Goal: Task Accomplishment & Management: Use online tool/utility

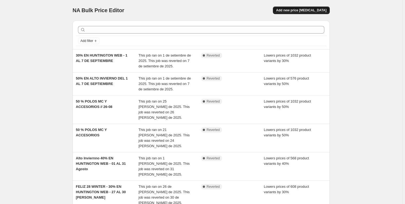
click at [297, 8] on span "Add new price [MEDICAL_DATA]" at bounding box center [301, 10] width 50 height 4
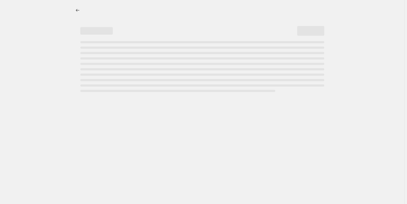
select select "percentage"
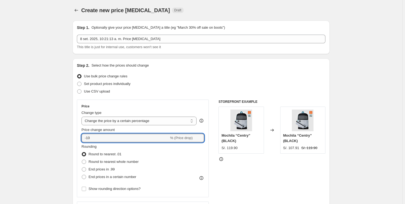
drag, startPoint x: 106, startPoint y: 139, endPoint x: 64, endPoint y: 138, distance: 42.8
type input "-30"
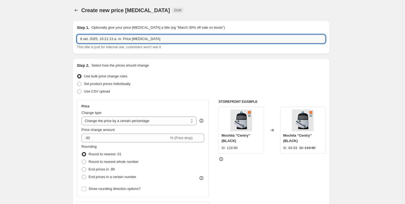
click at [157, 38] on input "8 set. 2025, 10:21:13 a. m. Price change job" at bounding box center [201, 39] width 248 height 9
drag, startPoint x: 157, startPoint y: 38, endPoint x: -9, endPoint y: 38, distance: 166.2
click at [0, 38] on html "Home Settings Plans Skip to content Create new price change job. This page is r…" at bounding box center [202, 102] width 405 height 204
type input "SALE POLOS ML"
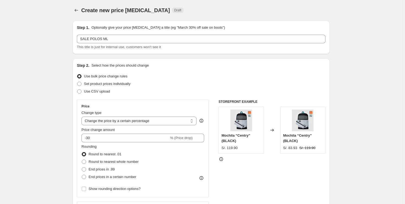
click at [94, 84] on span "Set product prices individually" at bounding box center [107, 84] width 47 height 4
click at [77, 82] on input "Set product prices individually" at bounding box center [77, 82] width 0 height 0
radio input "true"
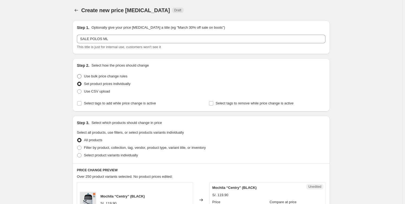
click at [99, 78] on span "Use bulk price change rules" at bounding box center [105, 76] width 43 height 4
click at [77, 74] on input "Use bulk price change rules" at bounding box center [77, 74] width 0 height 0
radio input "true"
select select "percentage"
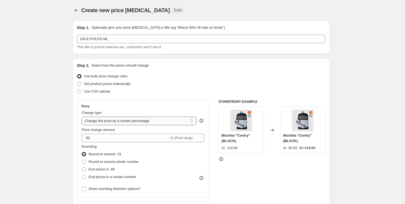
click at [186, 118] on select "Change the price to a certain amount Change the price by a certain amount Chang…" at bounding box center [138, 121] width 115 height 9
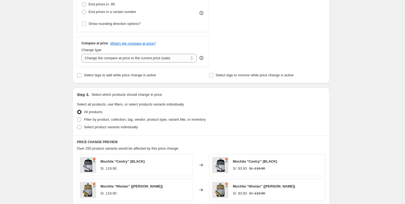
scroll to position [172, 0]
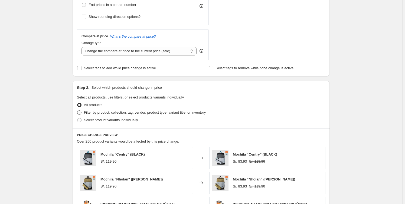
click at [136, 111] on span "Filter by product, collection, tag, vendor, product type, variant title, or inv…" at bounding box center [145, 112] width 122 height 4
click at [77, 111] on input "Filter by product, collection, tag, vendor, product type, variant title, or inv…" at bounding box center [77, 110] width 0 height 0
radio input "true"
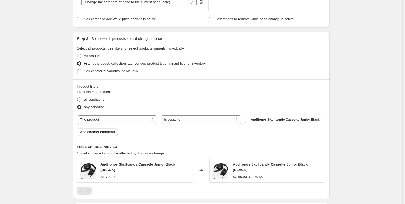
scroll to position [221, 0]
click at [116, 63] on span "Filter by product, collection, tag, vendor, product type, variant title, or inv…" at bounding box center [145, 63] width 122 height 4
click at [77, 61] on input "Filter by product, collection, tag, vendor, product type, variant title, or inv…" at bounding box center [77, 61] width 0 height 0
click at [99, 70] on span "Select product variants individually" at bounding box center [111, 71] width 54 height 4
click at [77, 69] on input "Select product variants individually" at bounding box center [77, 69] width 0 height 0
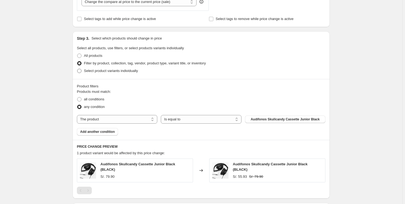
radio input "true"
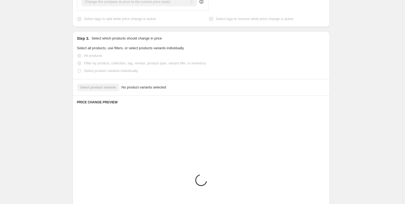
scroll to position [217, 0]
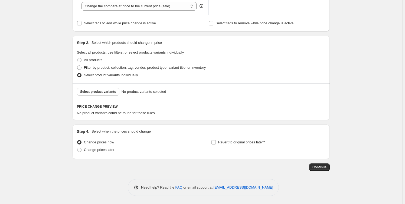
click at [103, 96] on div "Select product variants No product variants selected" at bounding box center [201, 91] width 257 height 17
click at [102, 93] on span "Select product variants" at bounding box center [98, 92] width 36 height 4
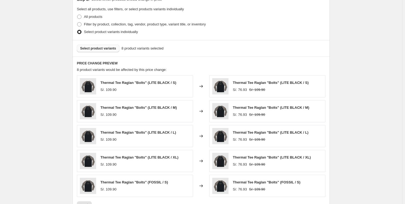
scroll to position [156, 0]
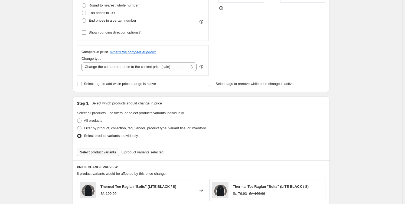
click at [103, 153] on span "Select product variants" at bounding box center [98, 152] width 36 height 4
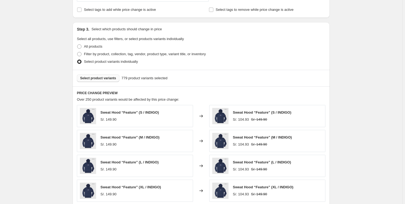
scroll to position [206, 0]
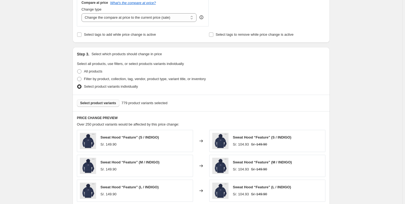
click at [102, 105] on span "Select product variants" at bounding box center [98, 103] width 36 height 4
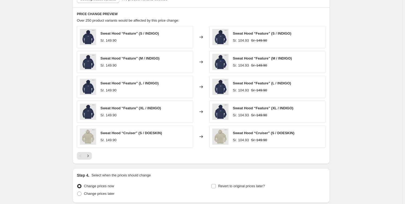
scroll to position [353, 0]
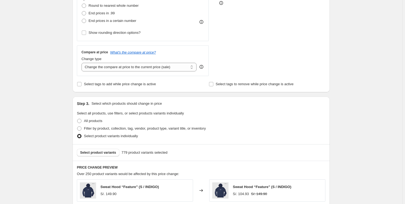
scroll to position [107, 0]
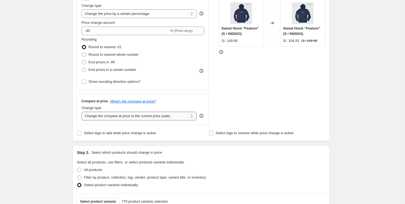
click at [179, 116] on select "Change the compare at price to the current price (sale) Change the compare at p…" at bounding box center [138, 116] width 115 height 9
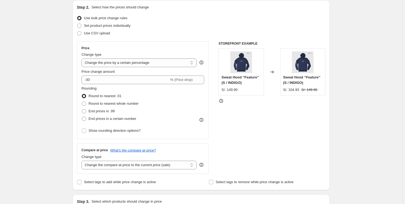
scroll to position [58, 0]
click at [91, 130] on span "Show rounding direction options?" at bounding box center [115, 131] width 52 height 4
click at [86, 130] on input "Show rounding direction options?" at bounding box center [84, 131] width 4 height 4
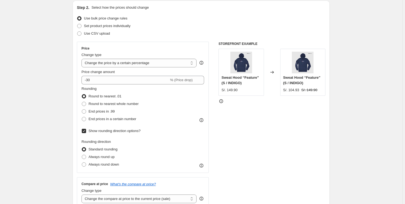
click at [91, 130] on span "Show rounding direction options?" at bounding box center [115, 131] width 52 height 4
click at [86, 130] on input "Show rounding direction options?" at bounding box center [84, 131] width 4 height 4
checkbox input "false"
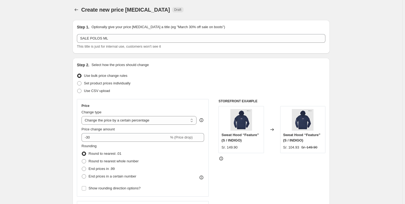
scroll to position [0, 0]
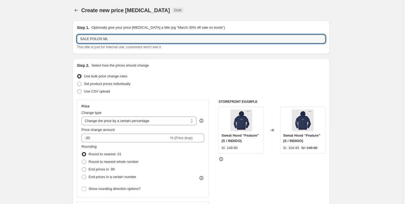
drag, startPoint x: 120, startPoint y: 38, endPoint x: 75, endPoint y: 40, distance: 45.2
click at [75, 40] on div "Step 1. Optionally give your price change job a title (eg "March 30% off sale o…" at bounding box center [201, 38] width 257 height 34
click at [123, 35] on input "SALE POLOS ML" at bounding box center [201, 39] width 248 height 9
type input "SALE POLOS ML, MC, POLERONES"
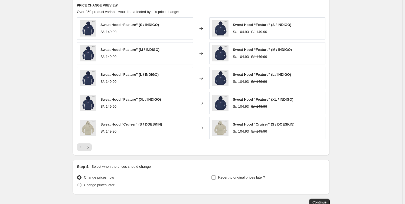
scroll to position [353, 0]
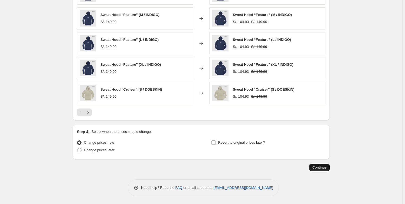
click at [326, 167] on span "Continue" at bounding box center [319, 167] width 14 height 4
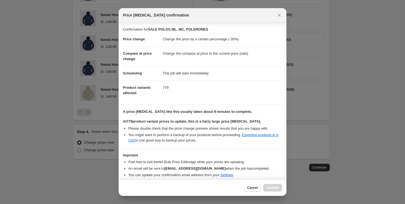
scroll to position [20, 0]
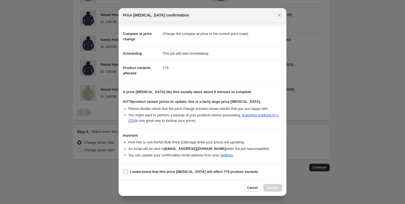
click at [128, 170] on label "I understand that this price change job will affect 779 product variants" at bounding box center [190, 172] width 135 height 8
click at [127, 170] on input "I understand that this price change job will affect 779 product variants" at bounding box center [125, 172] width 4 height 4
checkbox input "true"
click at [279, 187] on button "Confirm" at bounding box center [272, 188] width 19 height 8
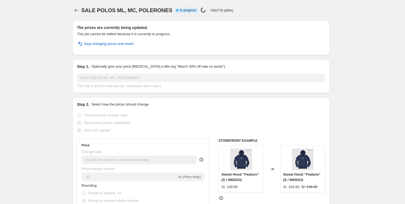
select select "percentage"
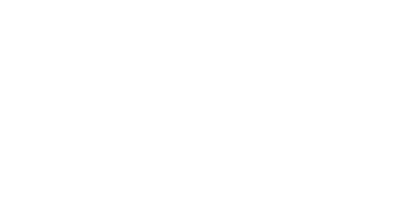
select select "percentage"
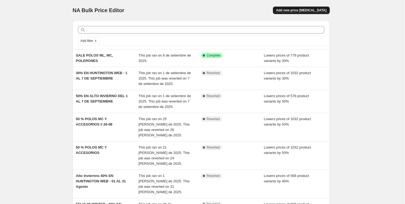
click at [318, 10] on span "Add new price [MEDICAL_DATA]" at bounding box center [301, 10] width 50 height 4
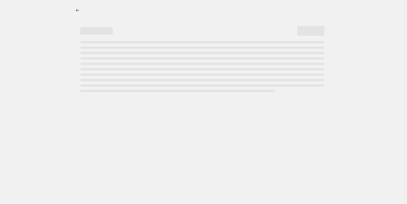
select select "percentage"
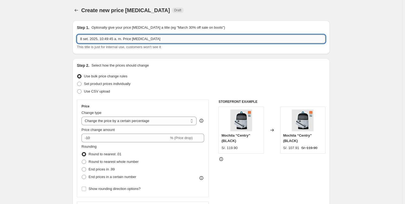
click at [155, 39] on input "8 set. 2025, 10:49:45 a. m. Price change job" at bounding box center [201, 39] width 248 height 9
drag, startPoint x: 155, startPoint y: 39, endPoint x: -65, endPoint y: 45, distance: 219.9
click at [0, 45] on html "Home Settings Plans Skip to content Create new price change job. This page is r…" at bounding box center [202, 102] width 405 height 204
click at [133, 37] on input "SALE CAMISAS ML," at bounding box center [201, 39] width 248 height 9
type input "SALE CAMISAS ML, PANTALON, JEANS 40%"
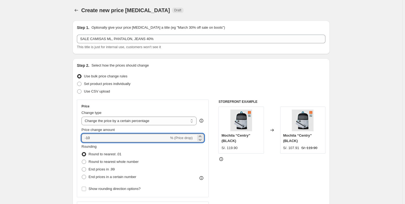
drag, startPoint x: 115, startPoint y: 137, endPoint x: 21, endPoint y: 129, distance: 95.1
type input "-40"
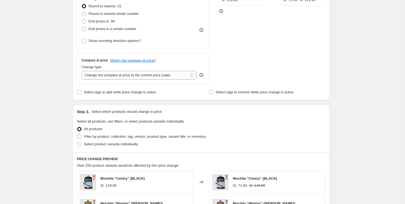
scroll to position [197, 0]
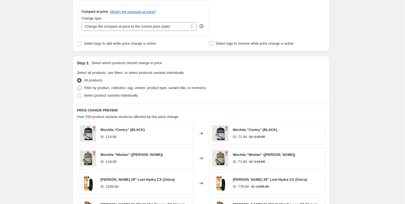
click at [122, 89] on span "Filter by product, collection, tag, vendor, product type, variant title, or inv…" at bounding box center [145, 88] width 122 height 4
click at [77, 86] on input "Filter by product, collection, tag, vendor, product type, variant title, or inv…" at bounding box center [77, 86] width 0 height 0
radio input "true"
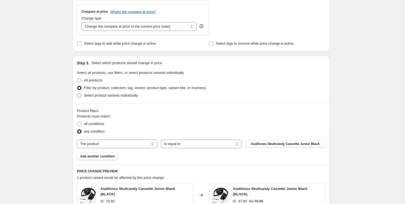
click at [116, 97] on span "Select product variants individually" at bounding box center [111, 95] width 54 height 4
click at [77, 94] on input "Select product variants individually" at bounding box center [77, 93] width 0 height 0
radio input "true"
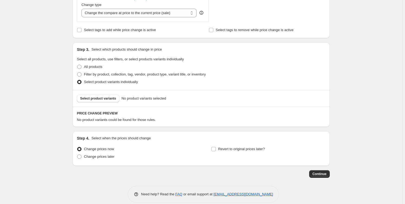
scroll to position [217, 0]
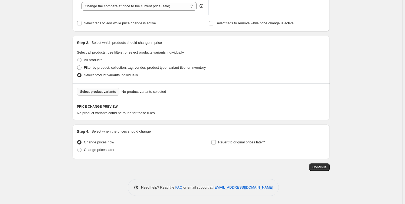
click at [112, 93] on span "Select product variants" at bounding box center [98, 92] width 36 height 4
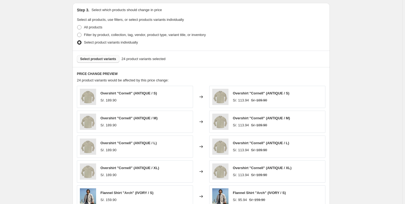
scroll to position [181, 0]
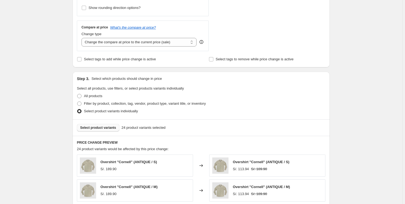
click at [95, 128] on span "Select product variants" at bounding box center [98, 128] width 36 height 4
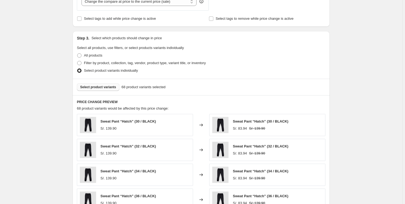
scroll to position [221, 0]
click at [94, 86] on span "Select product variants" at bounding box center [98, 87] width 36 height 4
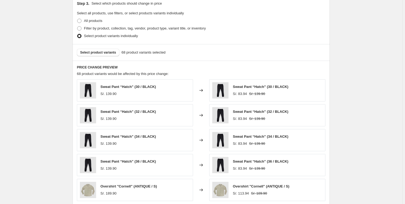
scroll to position [353, 0]
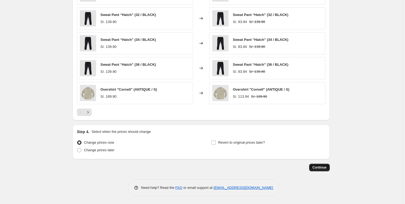
click at [319, 166] on span "Continue" at bounding box center [319, 167] width 14 height 4
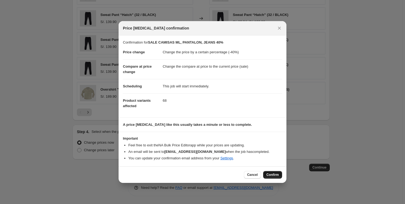
click at [273, 175] on span "Confirm" at bounding box center [272, 175] width 12 height 4
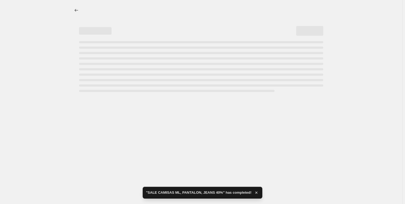
select select "percentage"
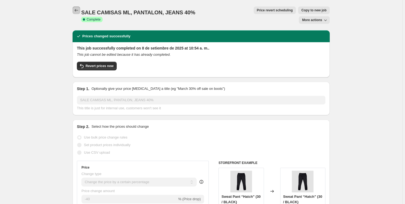
click at [78, 11] on icon "Price change jobs" at bounding box center [76, 10] width 5 height 5
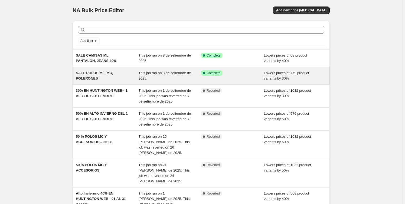
click at [92, 75] on div "SALE POLOS ML, MC, POLERONES" at bounding box center [107, 75] width 63 height 11
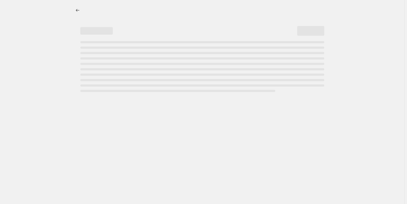
select select "percentage"
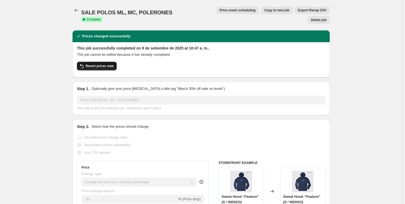
click at [102, 62] on button "Revert prices now" at bounding box center [97, 66] width 40 height 9
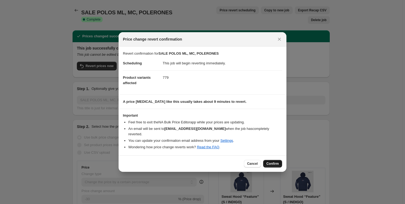
click at [276, 162] on span "Confirm" at bounding box center [272, 164] width 12 height 4
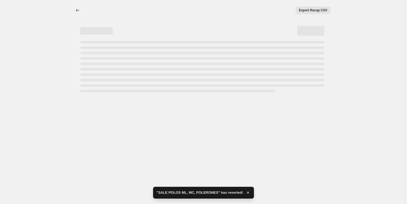
select select "percentage"
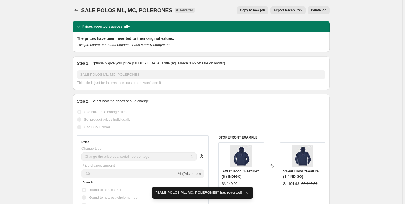
click at [260, 10] on span "Copy to new job" at bounding box center [252, 10] width 25 height 4
select select "percentage"
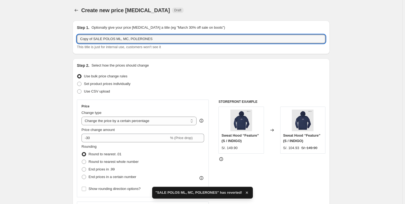
drag, startPoint x: 94, startPoint y: 39, endPoint x: 51, endPoint y: 41, distance: 42.8
click at [83, 40] on input "SALE POLOS ML, MC, POLERONES" at bounding box center [201, 39] width 248 height 9
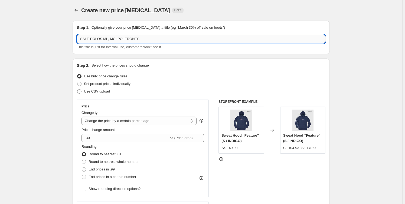
click at [152, 40] on input "SALE POLOS ML, MC, POLERONES" at bounding box center [201, 39] width 248 height 9
type input "SALE POLOS ML, MC, POLERONES, ACCESORIOS 30%"
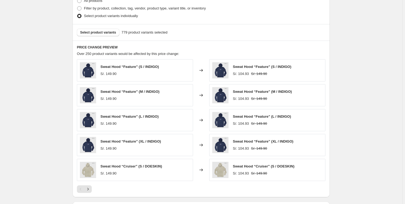
scroll to position [197, 0]
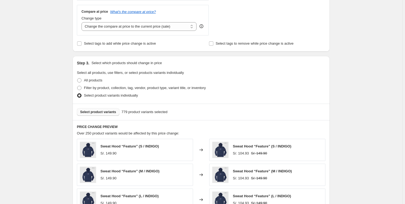
click at [101, 112] on span "Select product variants" at bounding box center [98, 112] width 36 height 4
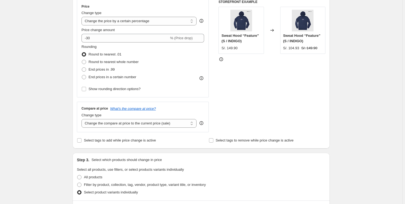
scroll to position [0, 0]
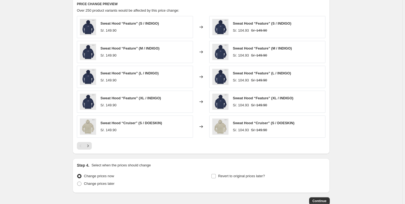
scroll to position [353, 0]
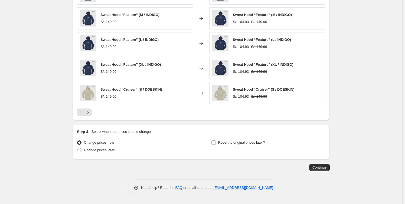
drag, startPoint x: 323, startPoint y: 168, endPoint x: 362, endPoint y: 113, distance: 67.3
click at [319, 165] on span "Continue" at bounding box center [319, 167] width 14 height 4
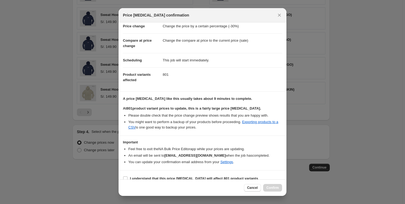
scroll to position [20, 0]
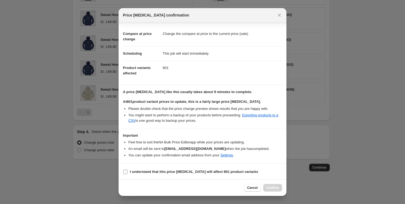
click at [135, 171] on b "I understand that this price change job will affect 801 product variants" at bounding box center [194, 172] width 128 height 4
click at [127, 171] on input "I understand that this price change job will affect 801 product variants" at bounding box center [125, 172] width 4 height 4
checkbox input "true"
click at [273, 189] on span "Confirm" at bounding box center [272, 188] width 12 height 4
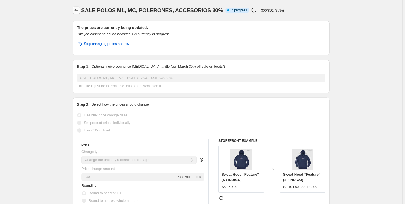
click at [78, 12] on icon "Price change jobs" at bounding box center [76, 10] width 5 height 5
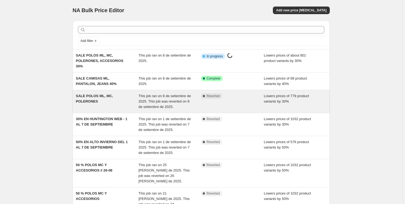
click at [125, 102] on div "SALE POLOS ML, MC, POLERONES" at bounding box center [107, 101] width 63 height 16
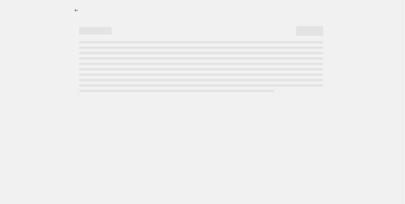
select select "percentage"
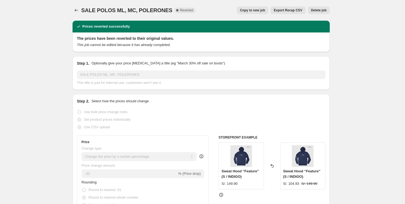
click at [320, 12] on span "Delete job" at bounding box center [318, 10] width 15 height 4
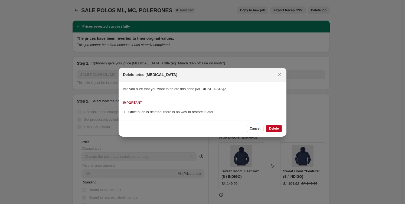
click at [275, 127] on span "Delete" at bounding box center [274, 128] width 10 height 4
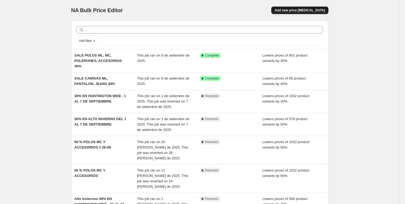
click at [300, 10] on span "Add new price [MEDICAL_DATA]" at bounding box center [299, 10] width 50 height 4
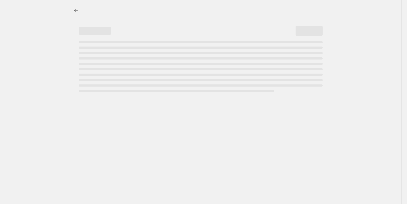
select select "percentage"
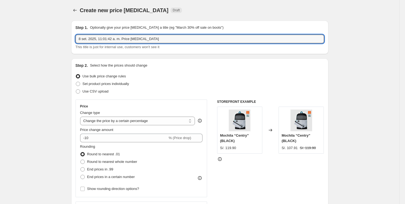
drag, startPoint x: 13, startPoint y: 35, endPoint x: -26, endPoint y: 28, distance: 39.2
click at [0, 28] on html "Home Settings Plans Skip to content Create new price [MEDICAL_DATA]. This page …" at bounding box center [202, 102] width 405 height 204
click at [134, 38] on input "SALE CASACAS, CHALECOS" at bounding box center [200, 39] width 248 height 9
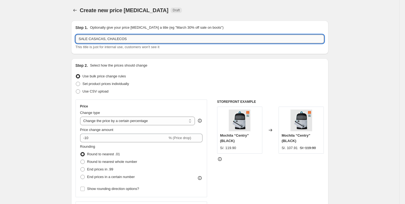
click at [134, 35] on input "SALE CASACAS, CHALECOS" at bounding box center [200, 39] width 248 height 9
click at [161, 39] on input "SALE CASACAS, CHALECOS, CORTAVIENTOS, BEANIE 50%" at bounding box center [200, 39] width 248 height 9
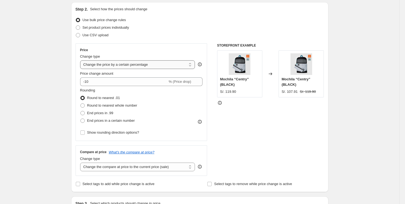
scroll to position [49, 0]
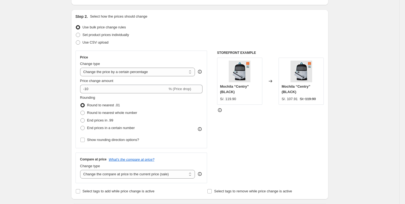
type input "SALE CASACAS, CHALECOS, CORTAVIENTOS, BEANIE -50%"
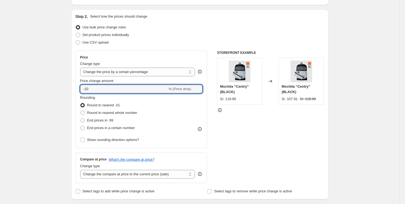
click at [0, 79] on html "Home Settings Plans Skip to content Create new price [MEDICAL_DATA]. This page …" at bounding box center [202, 53] width 405 height 204
type input "-50"
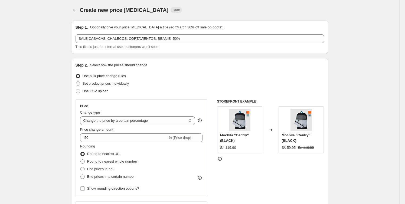
scroll to position [0, 0]
click at [120, 83] on span "Set product prices individually" at bounding box center [106, 84] width 47 height 4
click at [76, 82] on input "Set product prices individually" at bounding box center [76, 82] width 0 height 0
radio input "true"
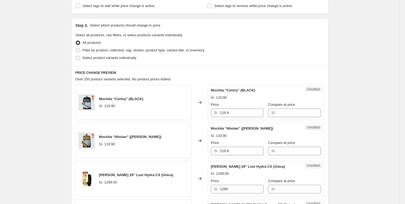
scroll to position [98, 0]
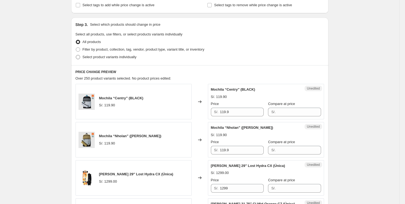
click at [129, 59] on span "Select product variants individually" at bounding box center [110, 57] width 54 height 4
click at [76, 55] on input "Select product variants individually" at bounding box center [76, 55] width 0 height 0
radio input "true"
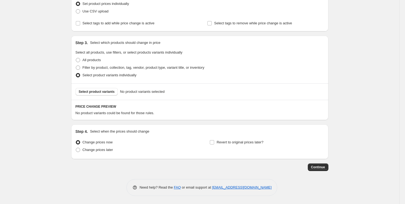
scroll to position [80, 0]
click at [108, 91] on span "Select product variants" at bounding box center [97, 92] width 36 height 4
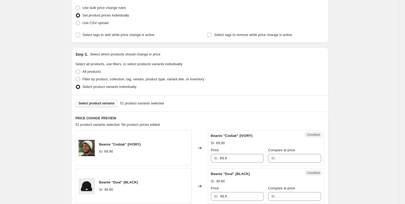
scroll to position [0, 0]
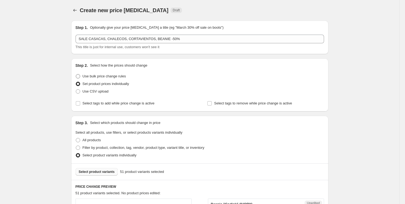
click at [117, 77] on span "Use bulk price change rules" at bounding box center [104, 76] width 43 height 4
click at [91, 75] on span "Use bulk price change rules" at bounding box center [104, 76] width 43 height 4
click at [76, 74] on input "Use bulk price change rules" at bounding box center [76, 74] width 0 height 0
radio input "true"
select select "percentage"
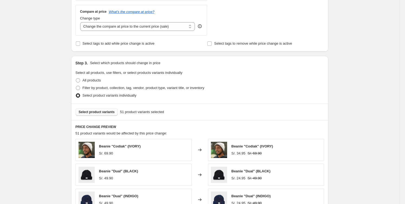
scroll to position [353, 0]
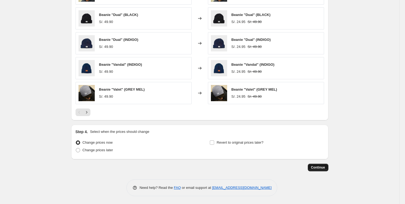
click at [319, 167] on span "Continue" at bounding box center [318, 167] width 14 height 4
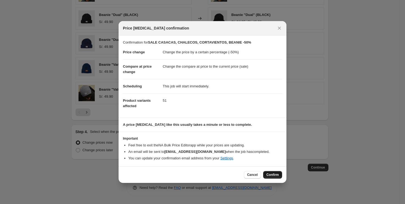
click at [273, 172] on button "Confirm" at bounding box center [272, 175] width 19 height 8
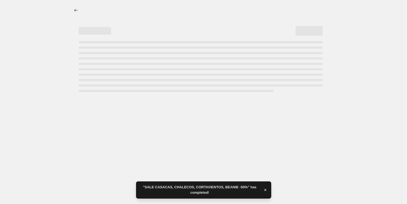
select select "percentage"
